Goal: Information Seeking & Learning: Learn about a topic

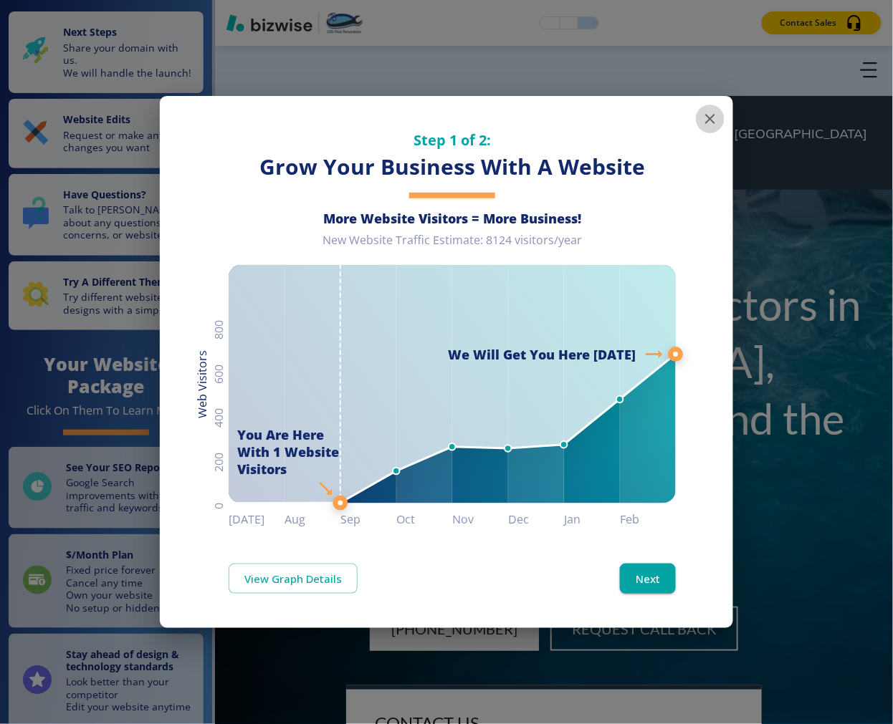
click at [706, 125] on icon "button" at bounding box center [710, 118] width 17 height 17
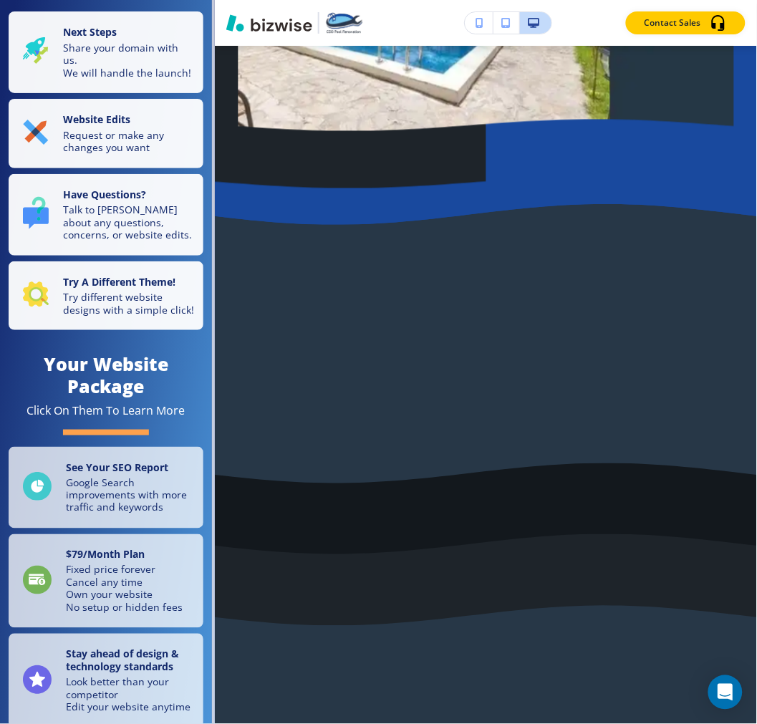
scroll to position [14623, 0]
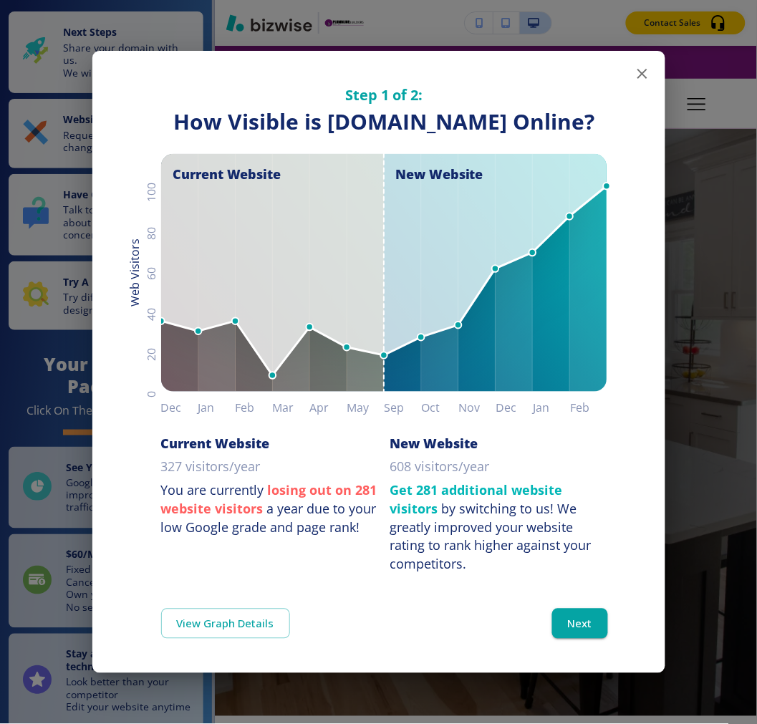
click at [641, 73] on icon "button" at bounding box center [643, 74] width 10 height 10
